Goal: Check status: Check status

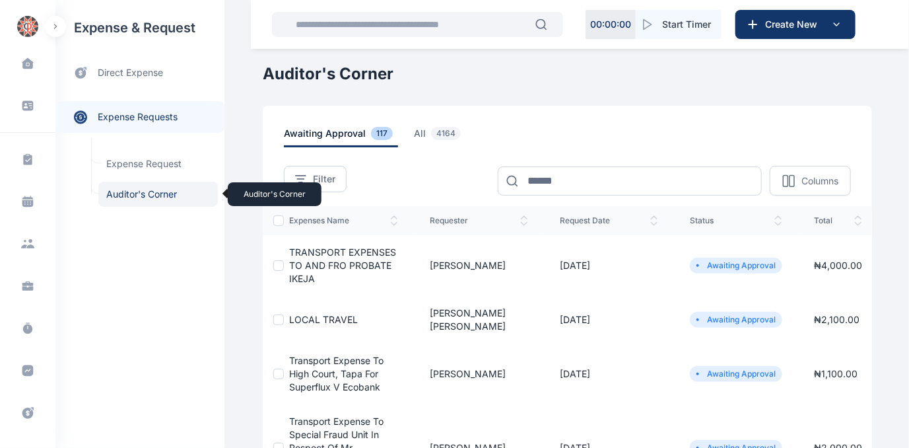
click at [144, 193] on span "Auditor's Corner Auditor's Corner" at bounding box center [157, 194] width 119 height 25
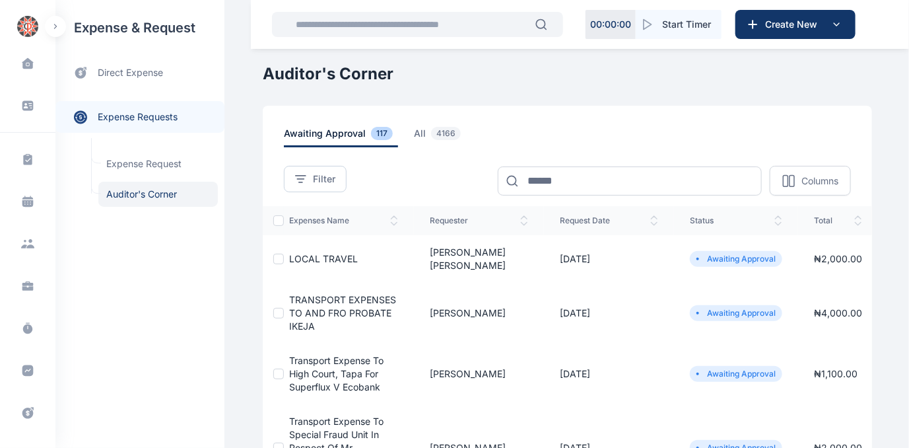
click at [313, 253] on span "LOCAL TRAVEL" at bounding box center [323, 258] width 69 height 11
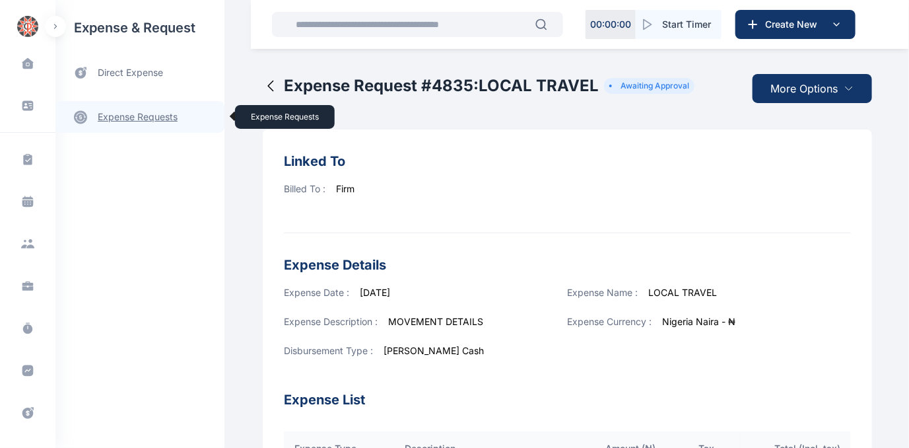
click at [149, 116] on link "expense requests expense requests" at bounding box center [139, 117] width 169 height 32
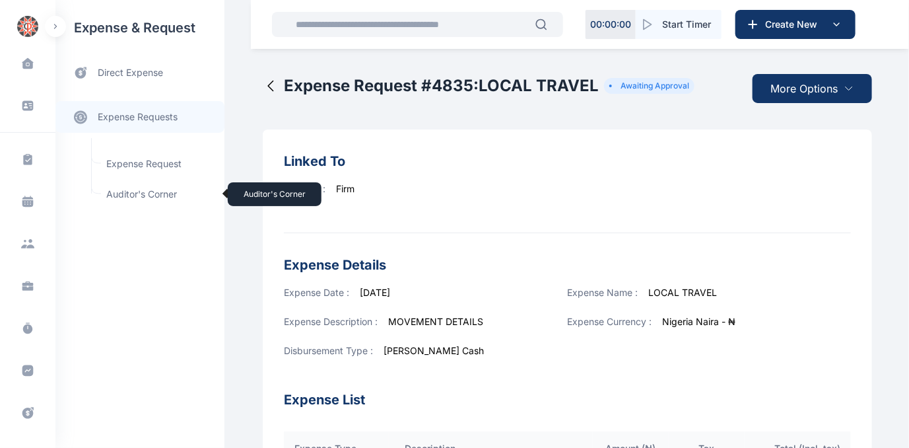
click at [141, 193] on span "Auditor's Corner Auditor's Corner" at bounding box center [157, 194] width 119 height 25
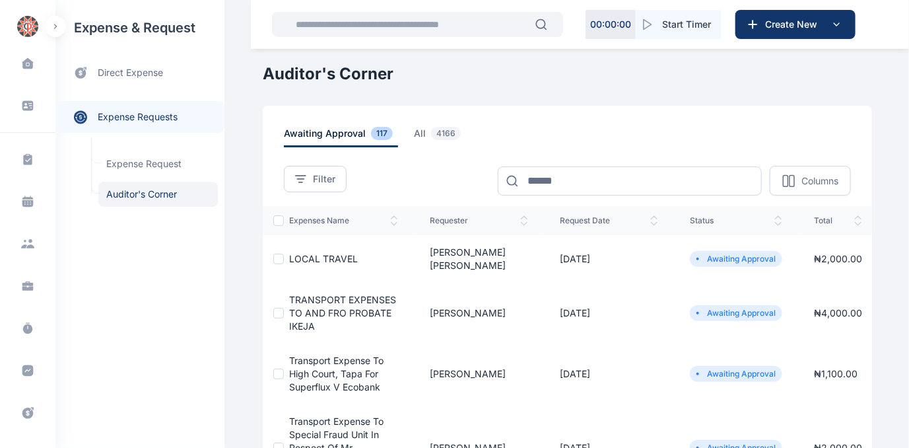
click at [307, 253] on span "LOCAL TRAVEL" at bounding box center [323, 258] width 69 height 11
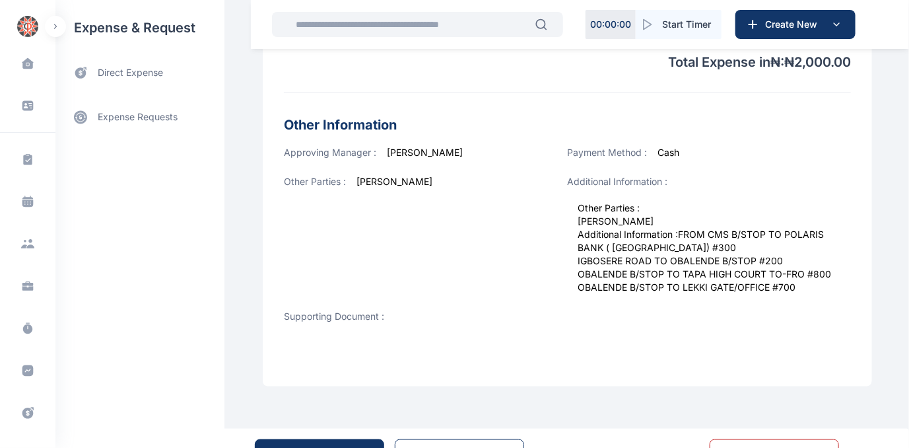
scroll to position [514, 0]
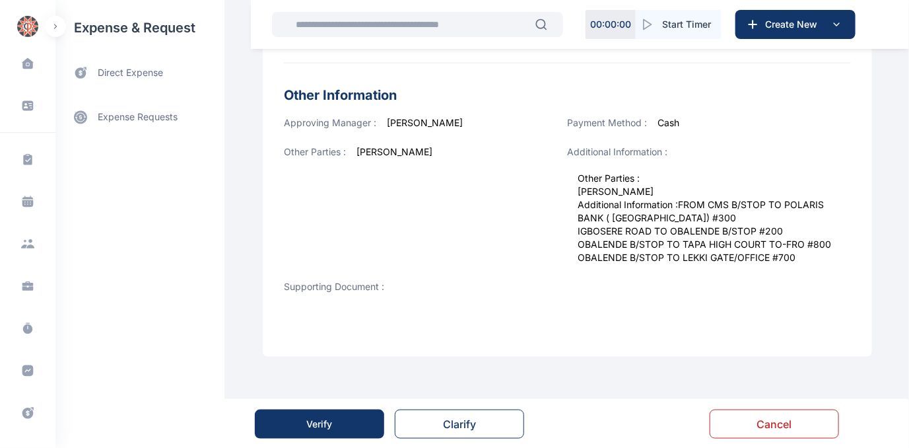
click at [316, 419] on div "Verify" at bounding box center [320, 423] width 26 height 13
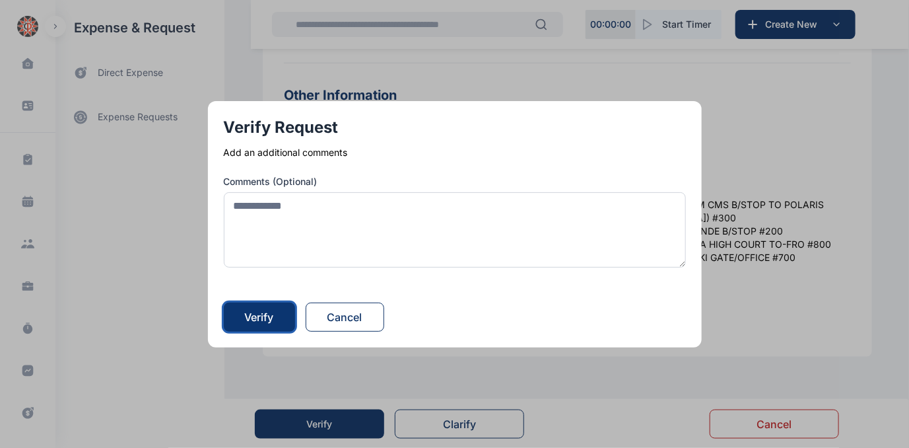
click at [251, 321] on div "Verify" at bounding box center [259, 317] width 29 height 16
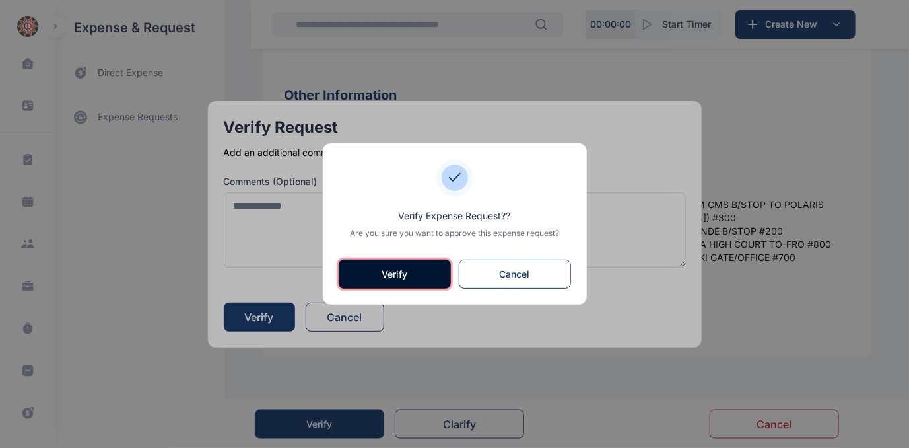
click at [397, 275] on button "Verify" at bounding box center [395, 273] width 112 height 29
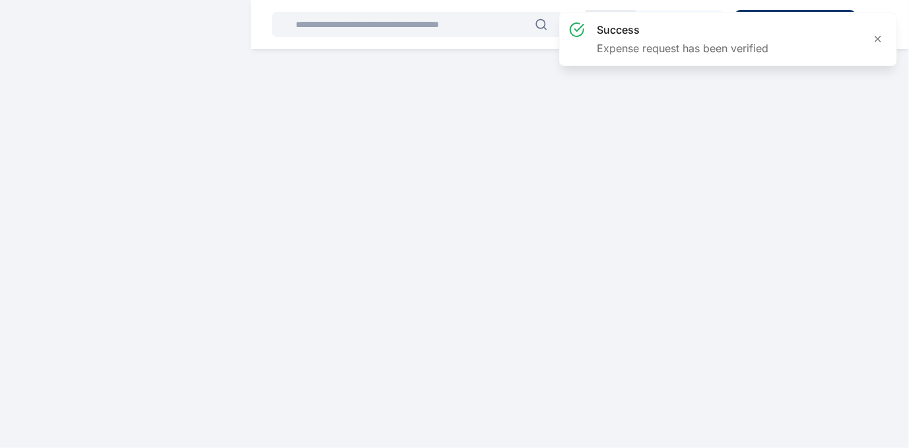
scroll to position [0, 0]
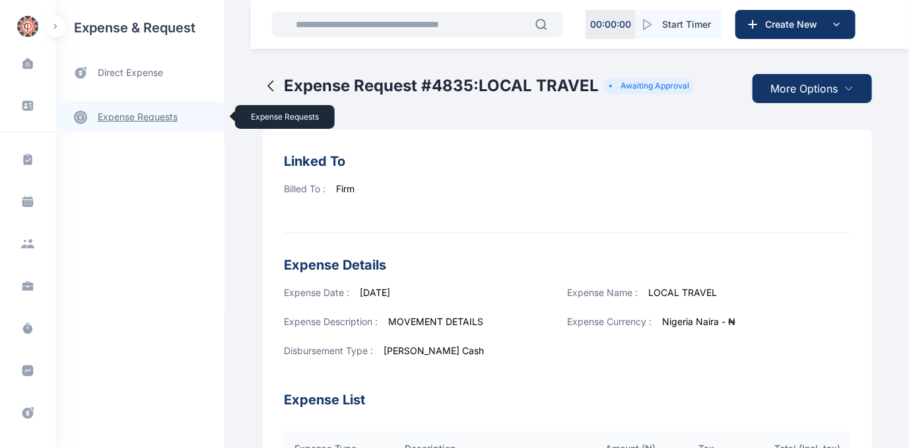
click at [123, 114] on link "expense requests expense requests" at bounding box center [139, 117] width 169 height 32
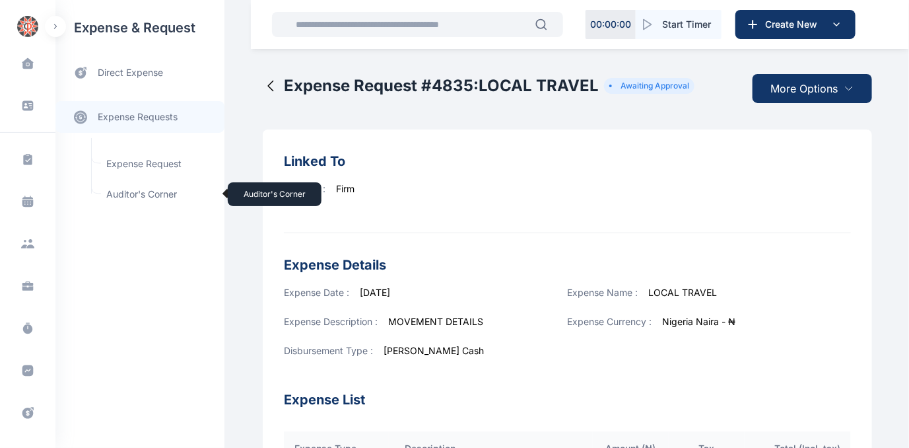
click at [116, 191] on span "Auditor's Corner Auditor's Corner" at bounding box center [157, 194] width 119 height 25
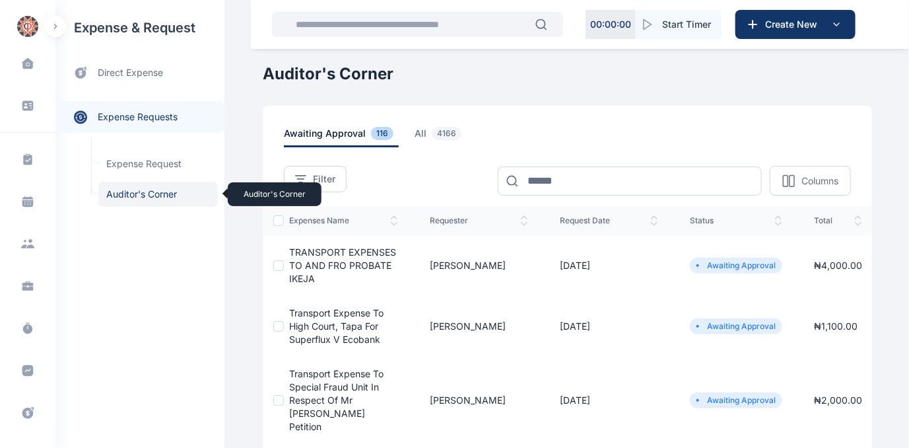
click at [125, 193] on span "Auditor's Corner Auditor's Corner" at bounding box center [157, 194] width 119 height 25
click at [123, 194] on span "Auditor's Corner Auditor's Corner" at bounding box center [157, 194] width 119 height 25
